Goal: Task Accomplishment & Management: Manage account settings

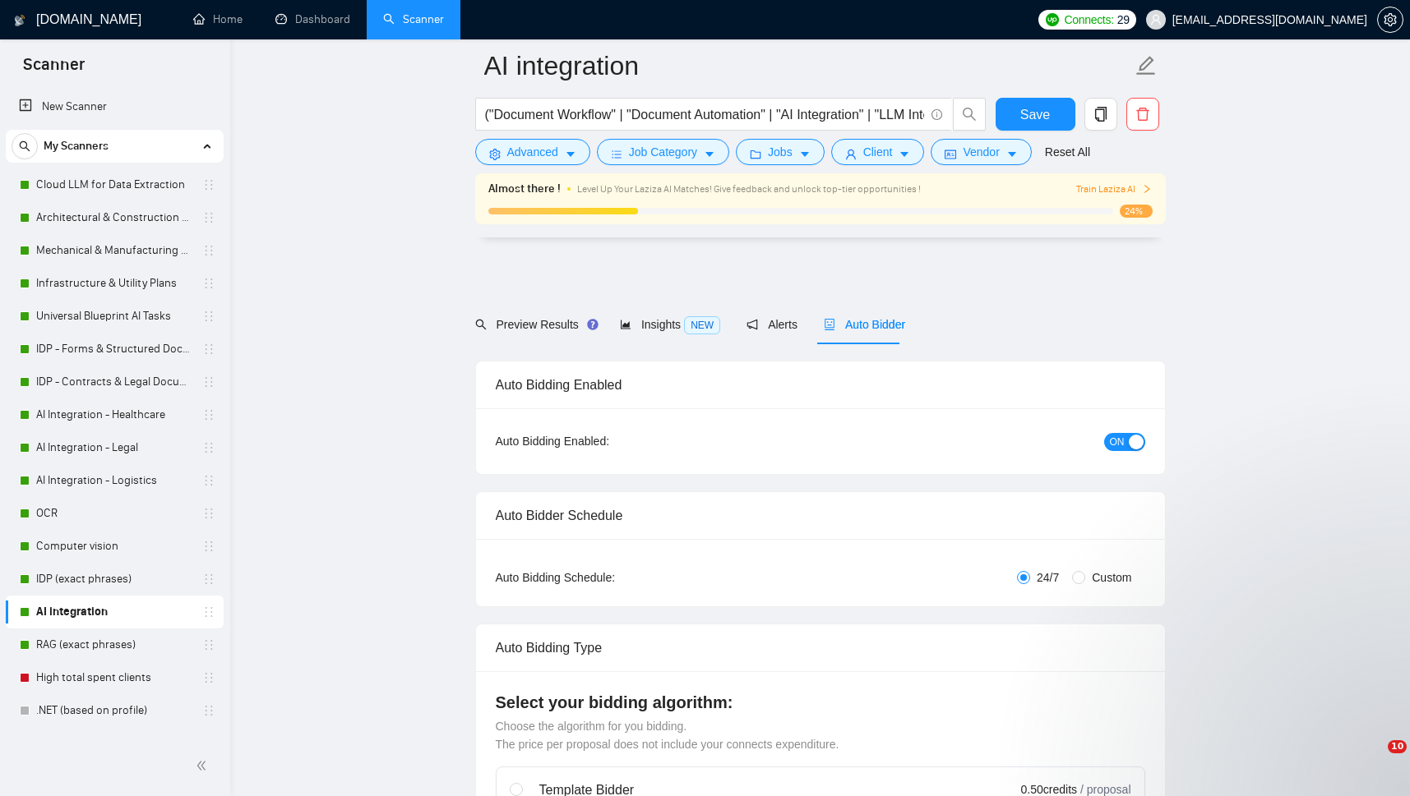
click at [1355, 20] on span "[EMAIL_ADDRESS][DOMAIN_NAME]" at bounding box center [1269, 20] width 195 height 0
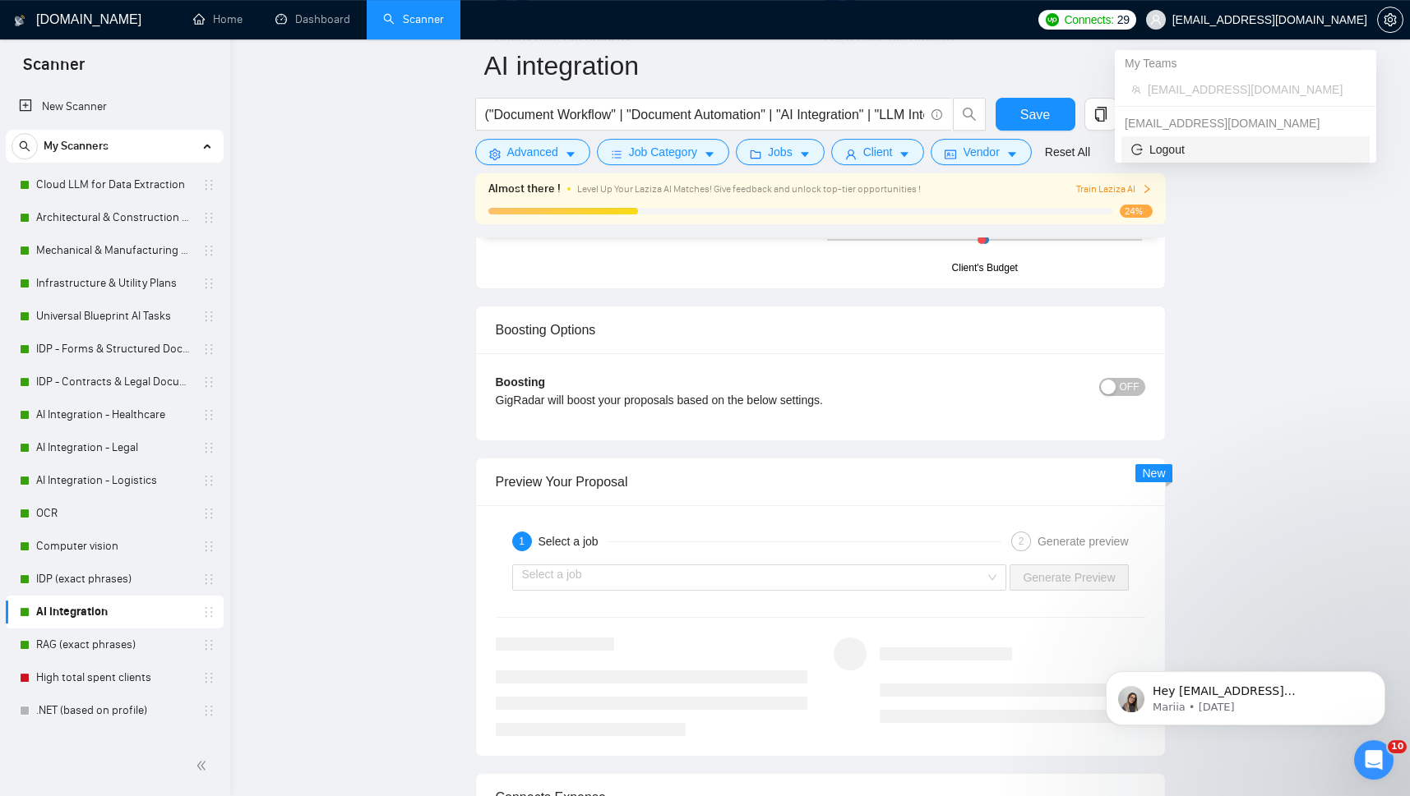
click at [1167, 150] on span "Logout" at bounding box center [1245, 150] width 228 height 18
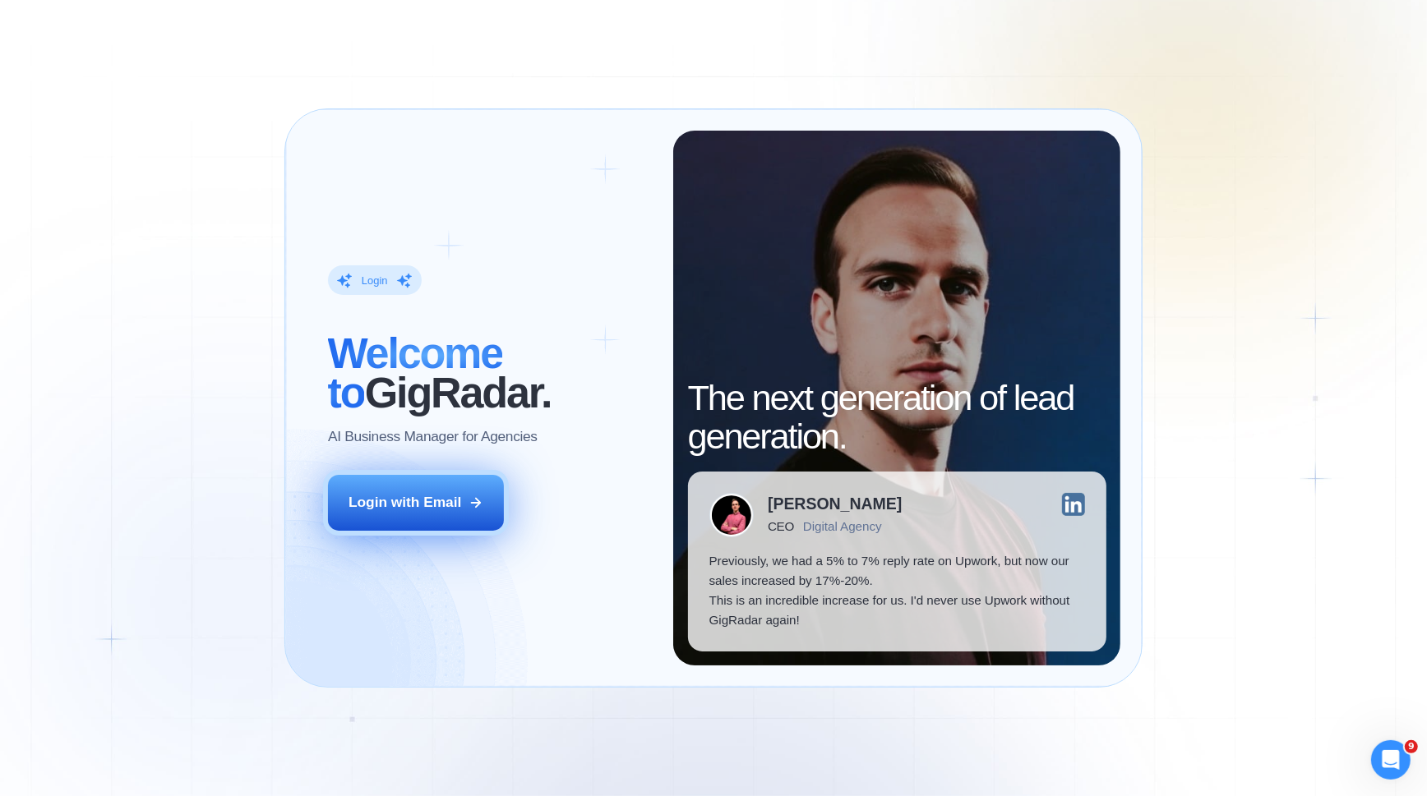
click at [436, 504] on div "Login with Email" at bounding box center [404, 503] width 113 height 20
